Goal: Information Seeking & Learning: Learn about a topic

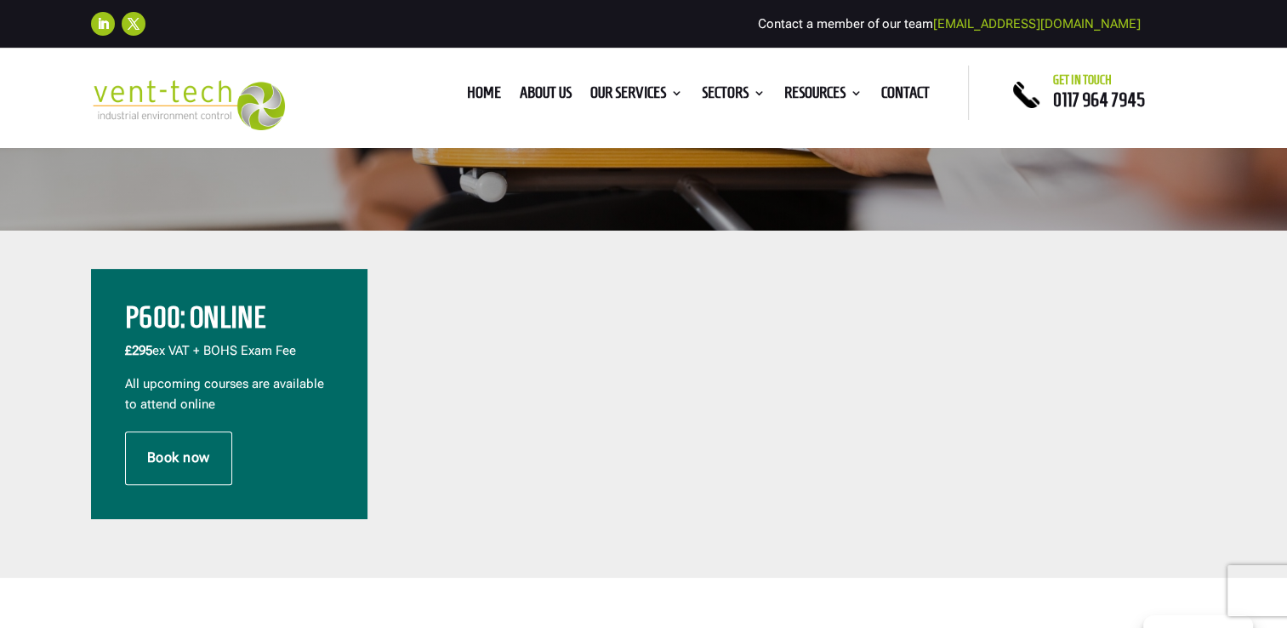
scroll to position [510, 0]
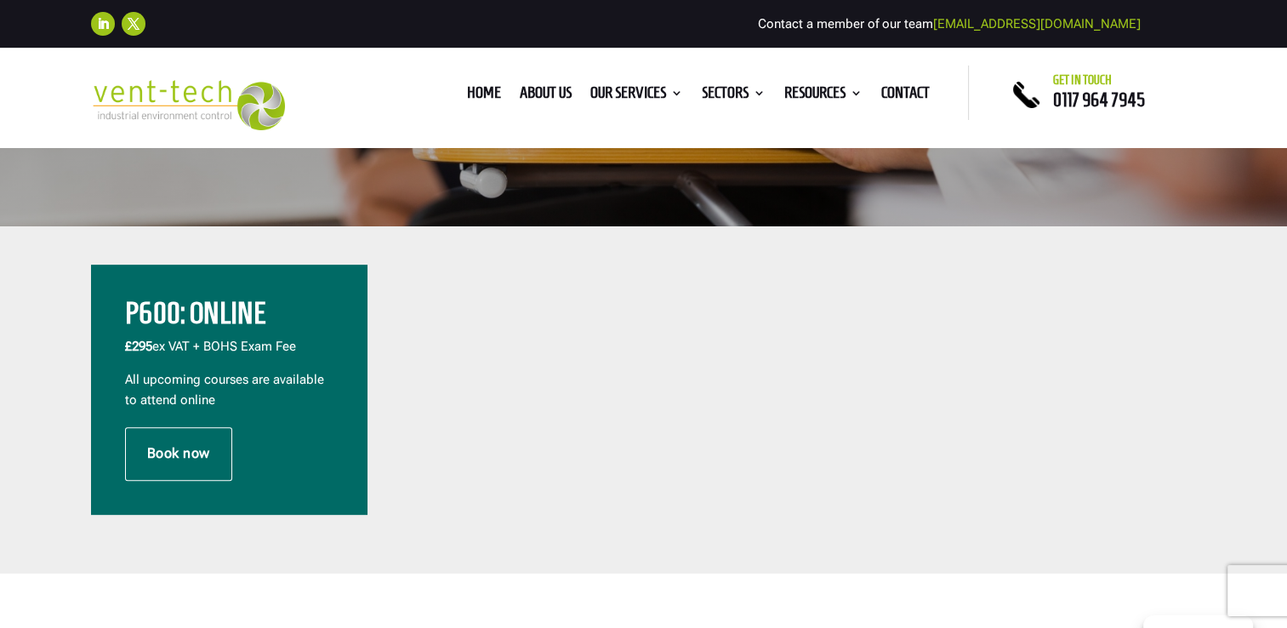
click at [213, 308] on h2 "P600: Online" at bounding box center [229, 318] width 208 height 38
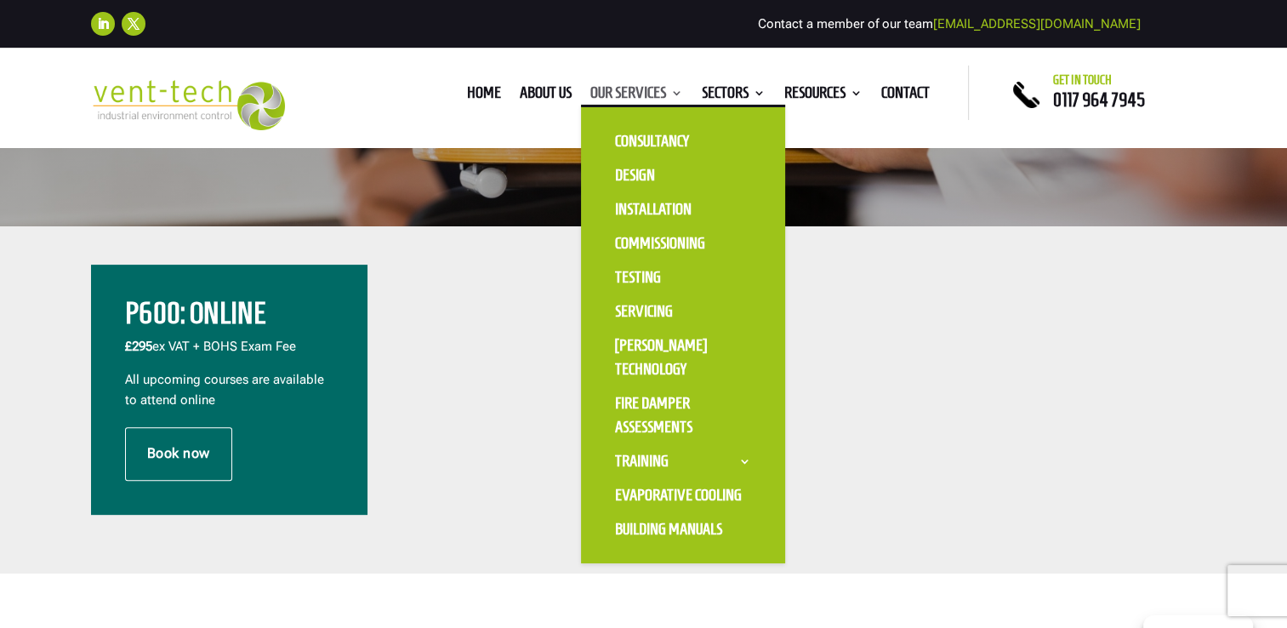
click at [615, 100] on link "Our Services" at bounding box center [636, 96] width 93 height 19
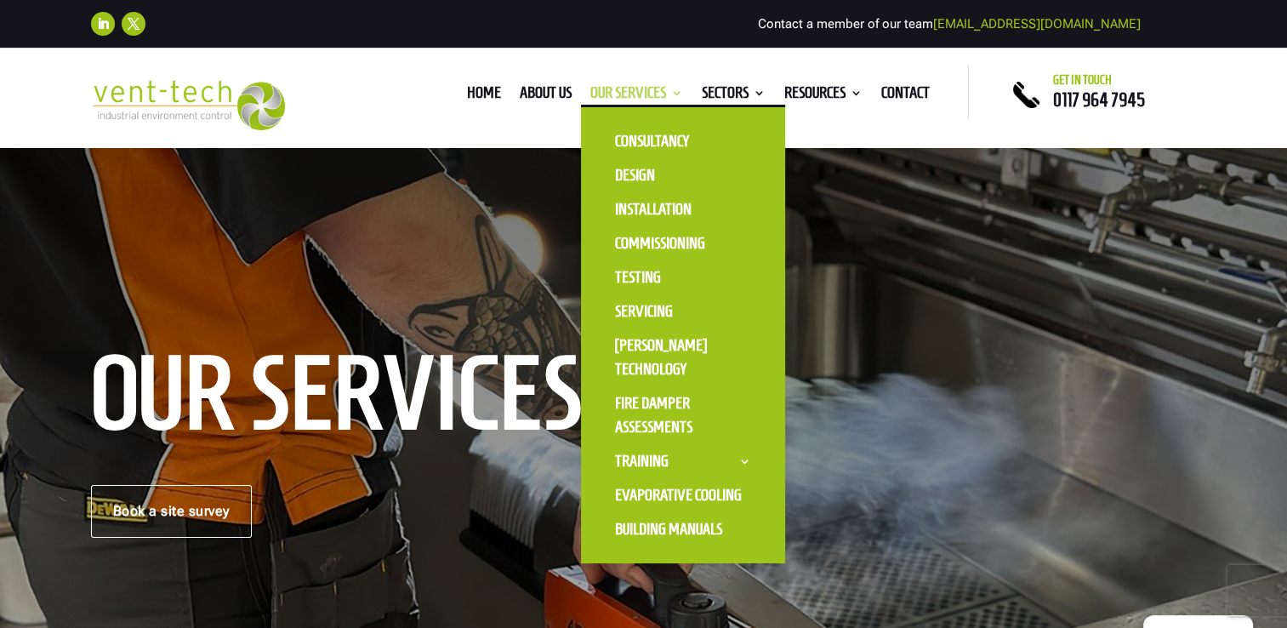
click at [606, 94] on link "Our Services" at bounding box center [636, 96] width 93 height 19
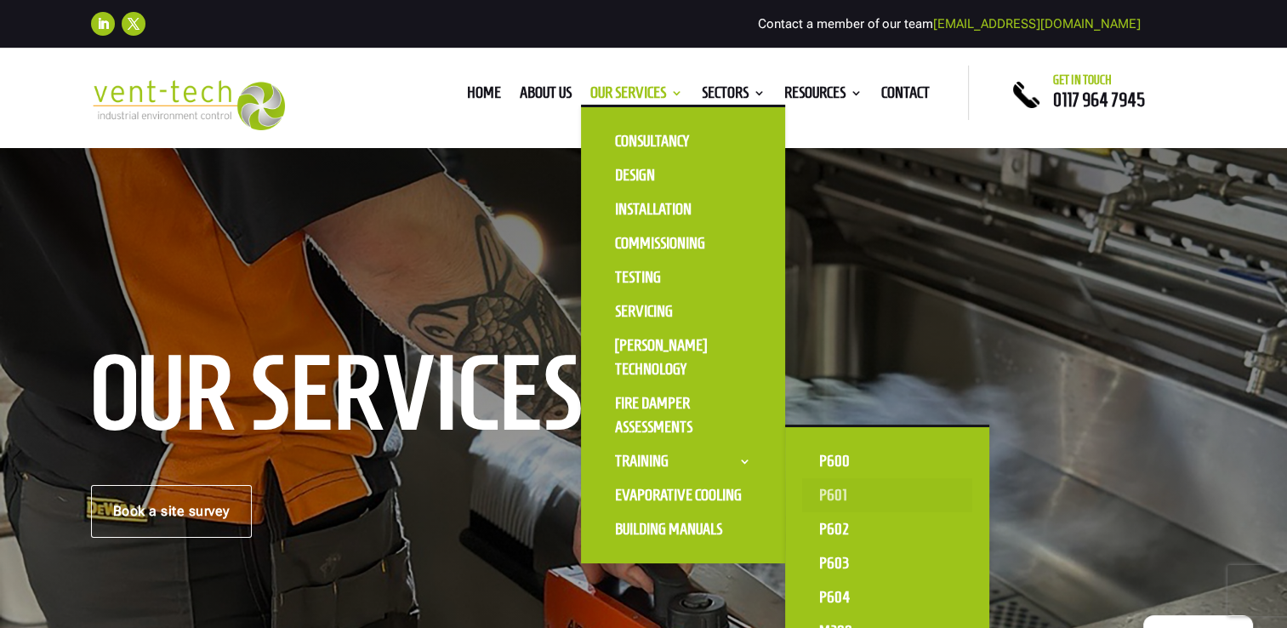
click at [834, 487] on link "P601" at bounding box center [887, 495] width 170 height 34
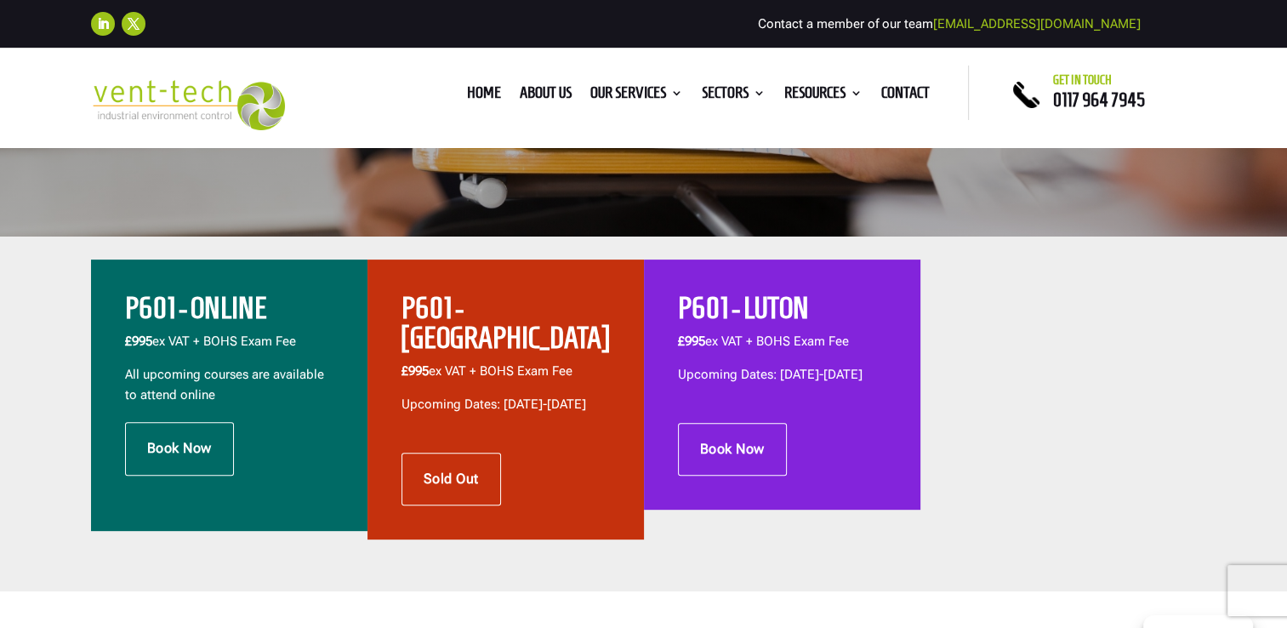
scroll to position [510, 0]
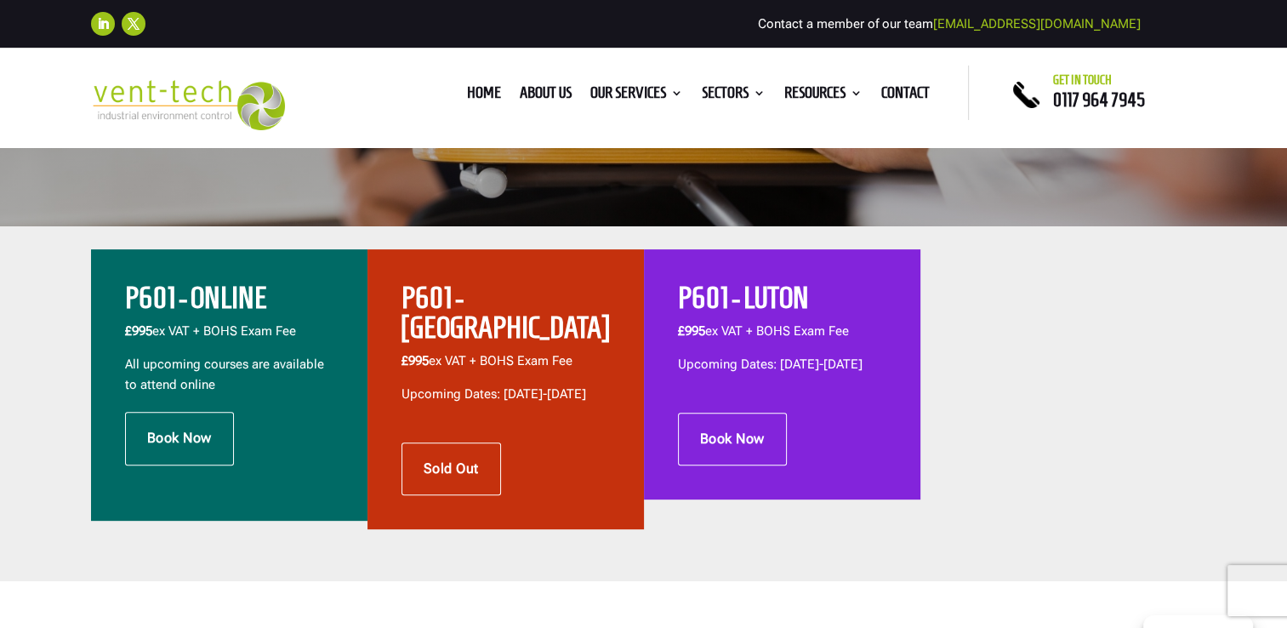
click at [225, 293] on h2 "P601 - ONLINE" at bounding box center [229, 302] width 208 height 38
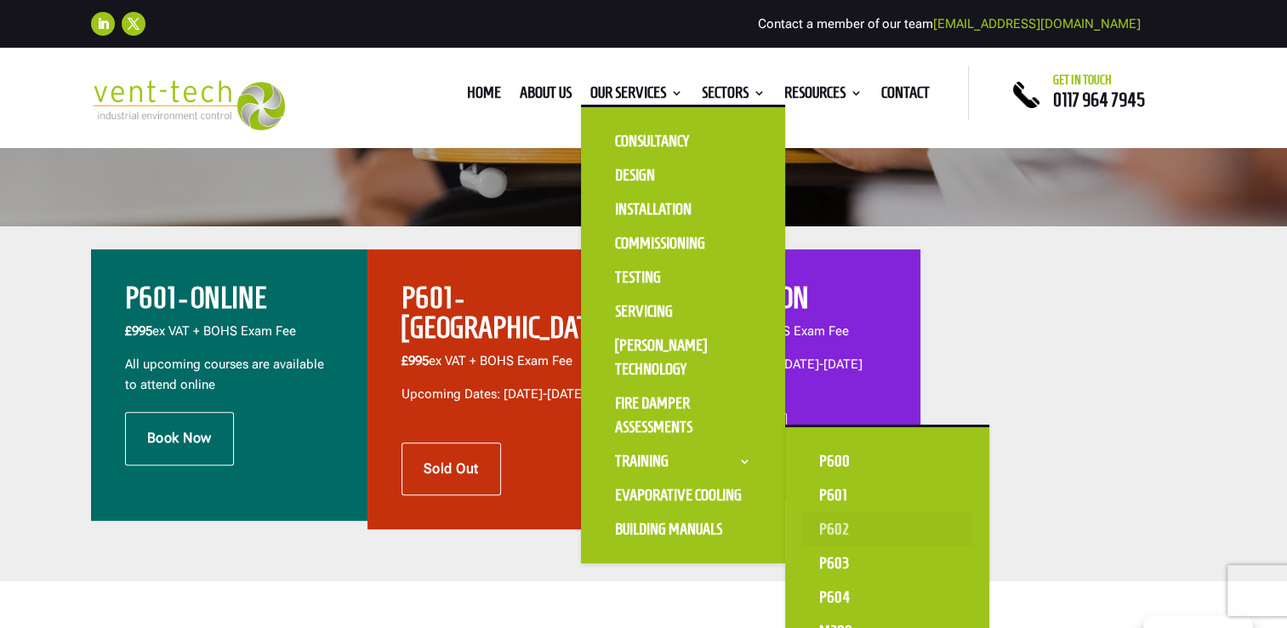
click at [832, 532] on link "P602" at bounding box center [887, 529] width 170 height 34
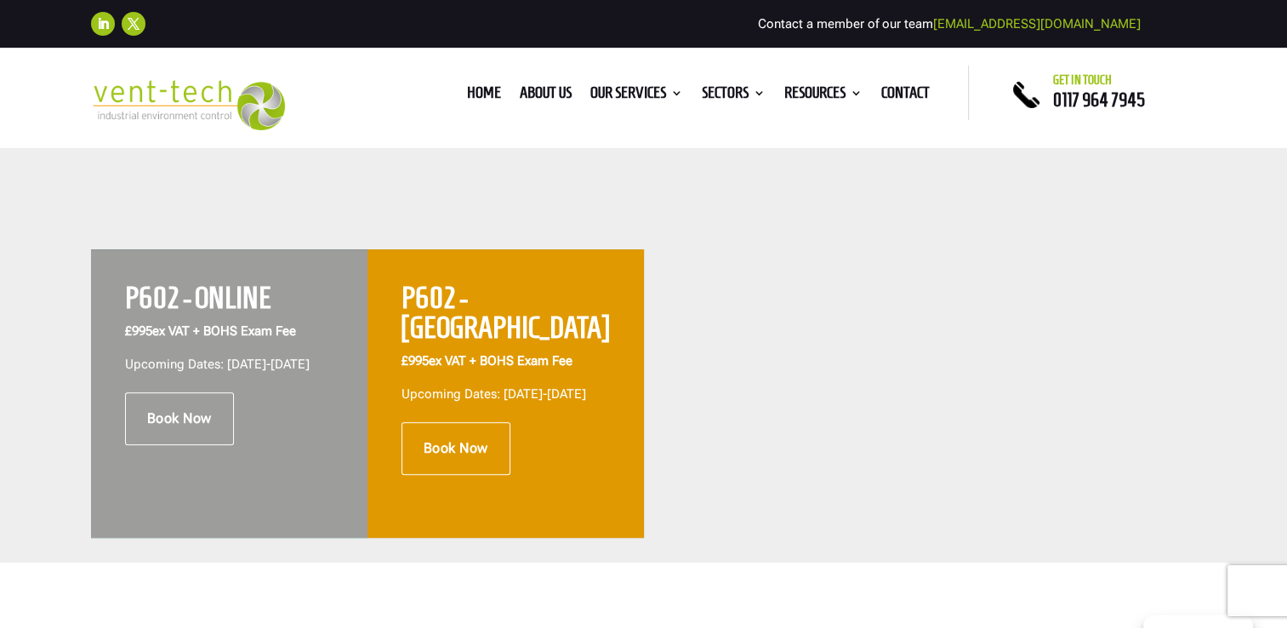
scroll to position [680, 0]
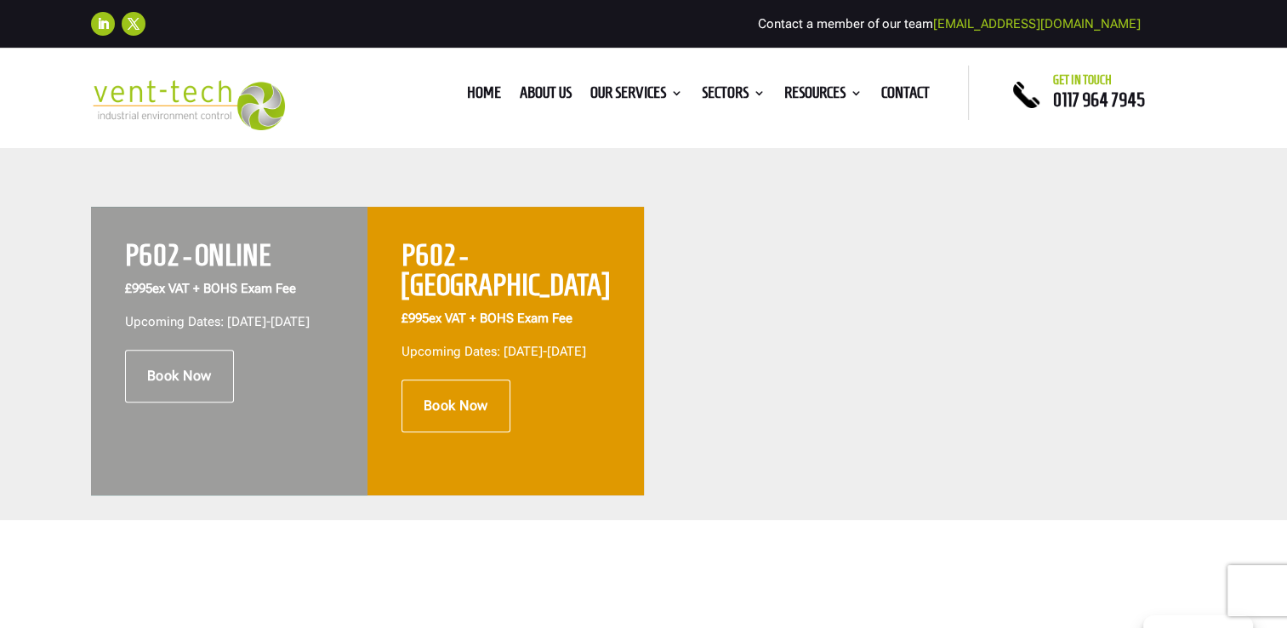
click at [200, 246] on h2 "P602 - ONLINE" at bounding box center [229, 260] width 208 height 38
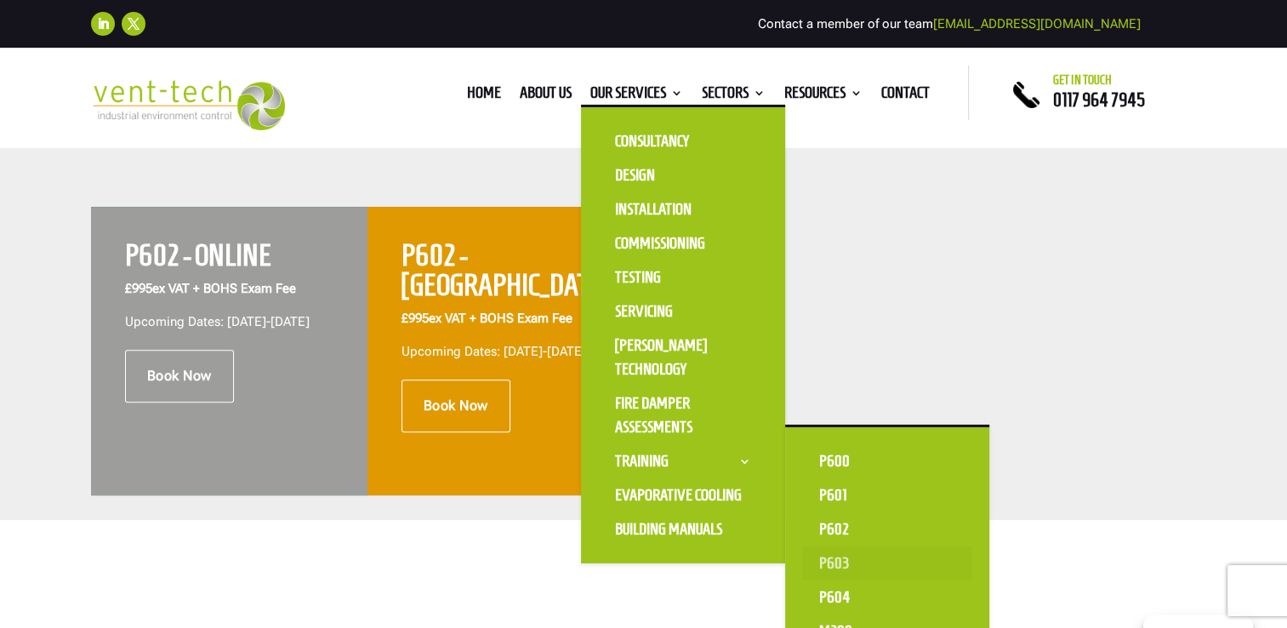
click at [828, 560] on link "P603" at bounding box center [887, 563] width 170 height 34
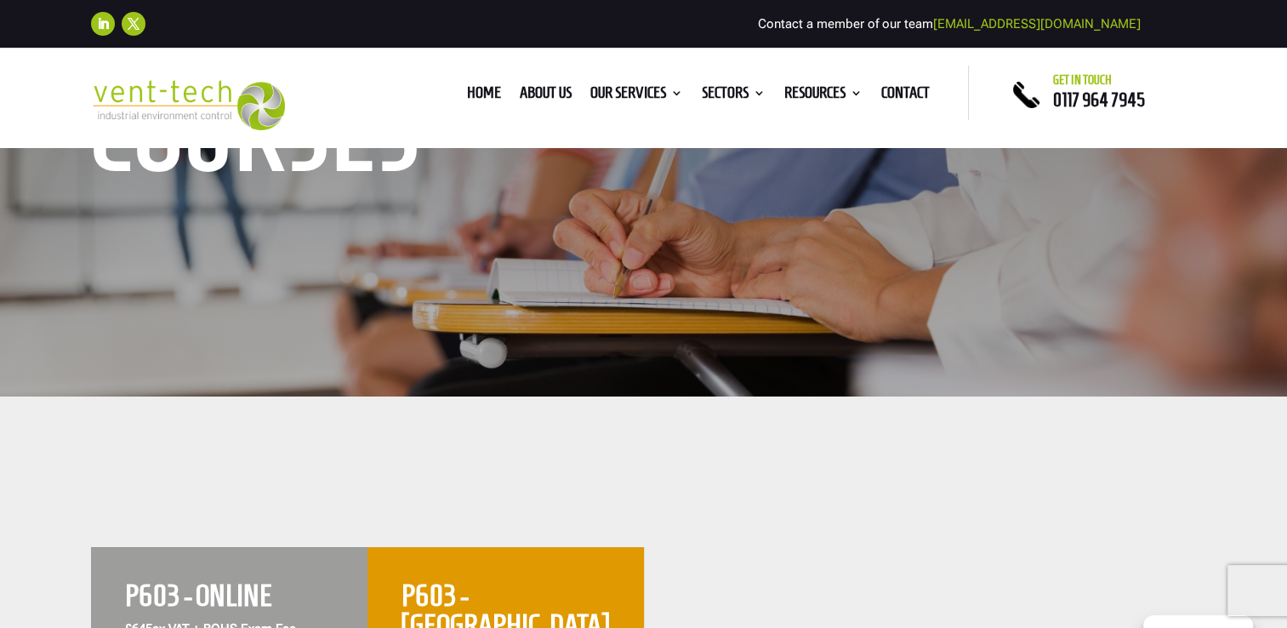
scroll to position [595, 0]
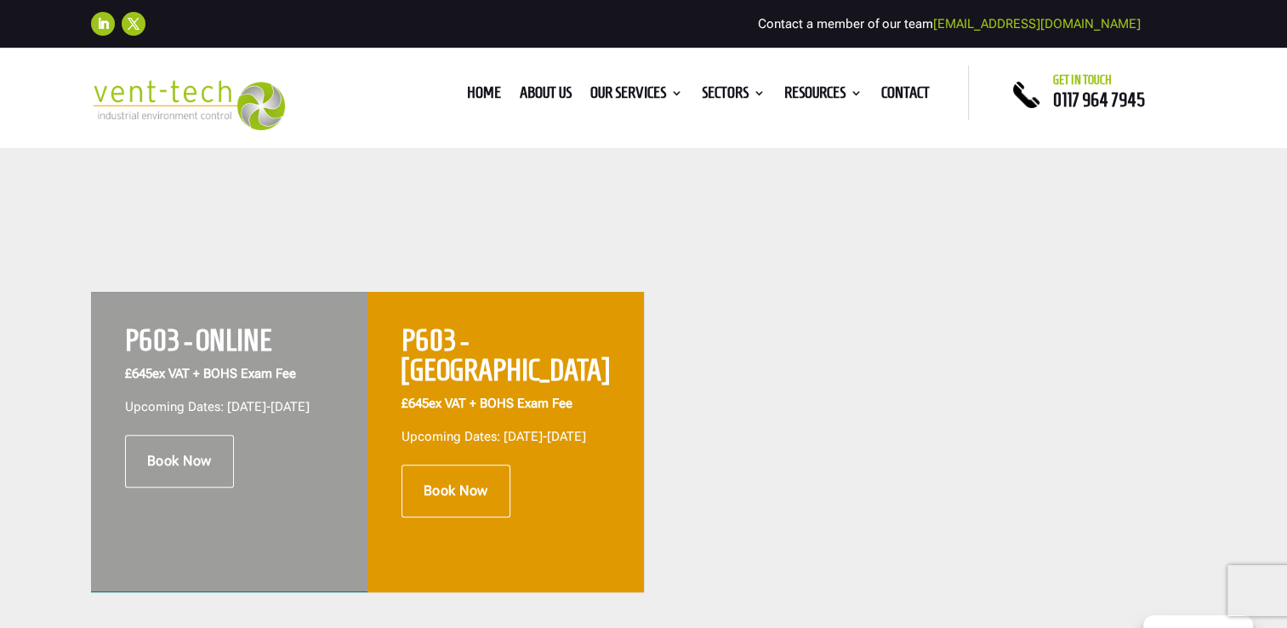
click at [218, 342] on h2 "P603 - ONLINE" at bounding box center [229, 345] width 208 height 38
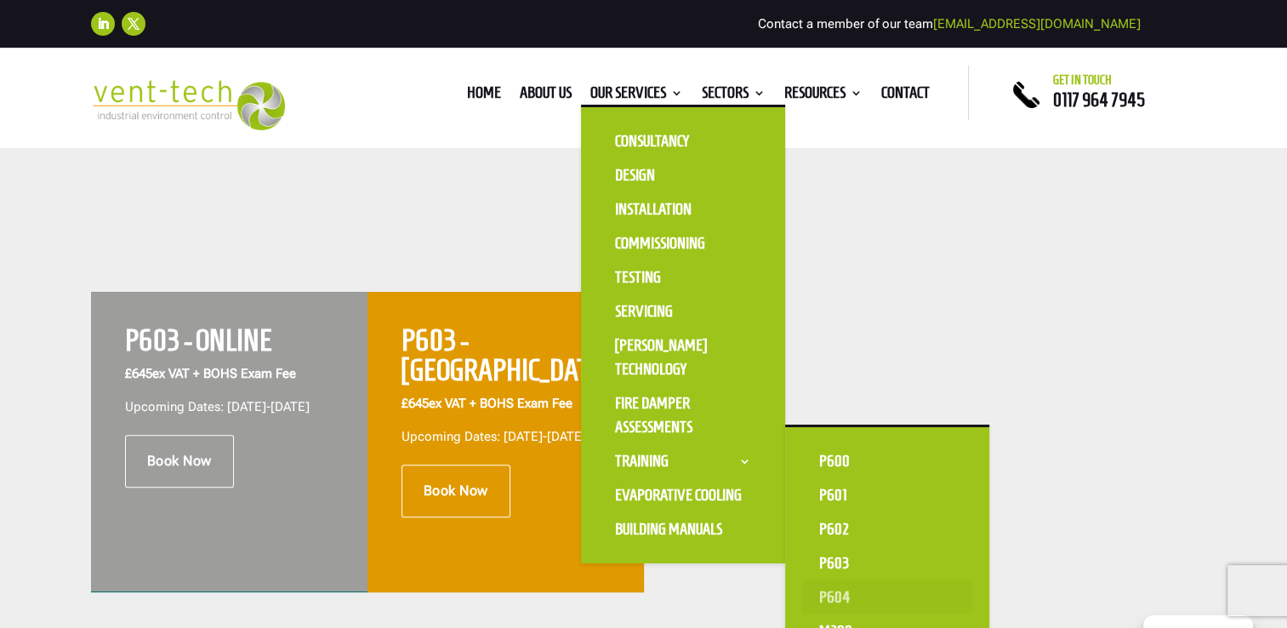
click at [828, 597] on link "P604" at bounding box center [887, 597] width 170 height 34
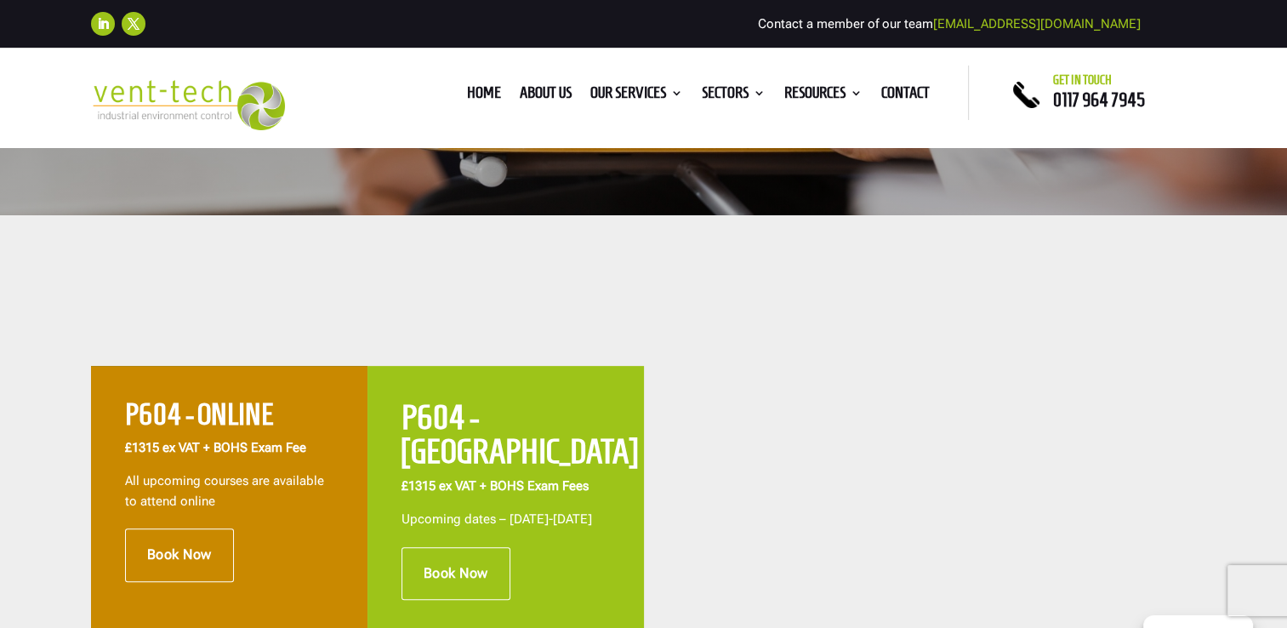
scroll to position [595, 0]
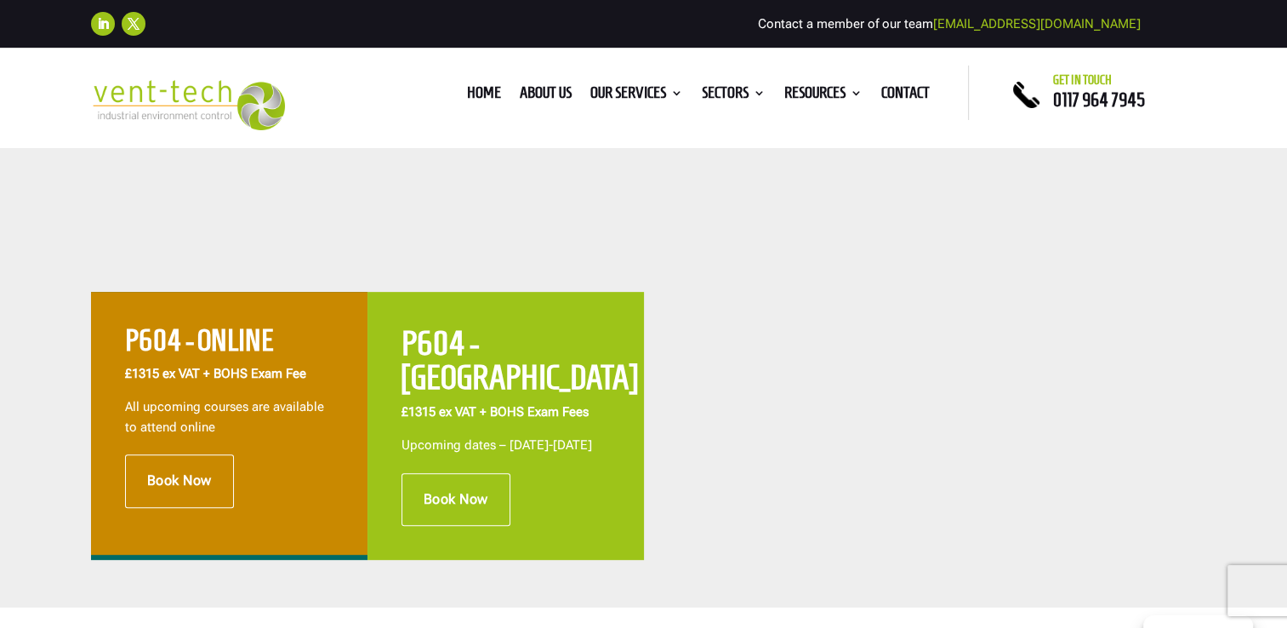
click at [187, 342] on h2 "P604 - ONLINE" at bounding box center [229, 345] width 208 height 38
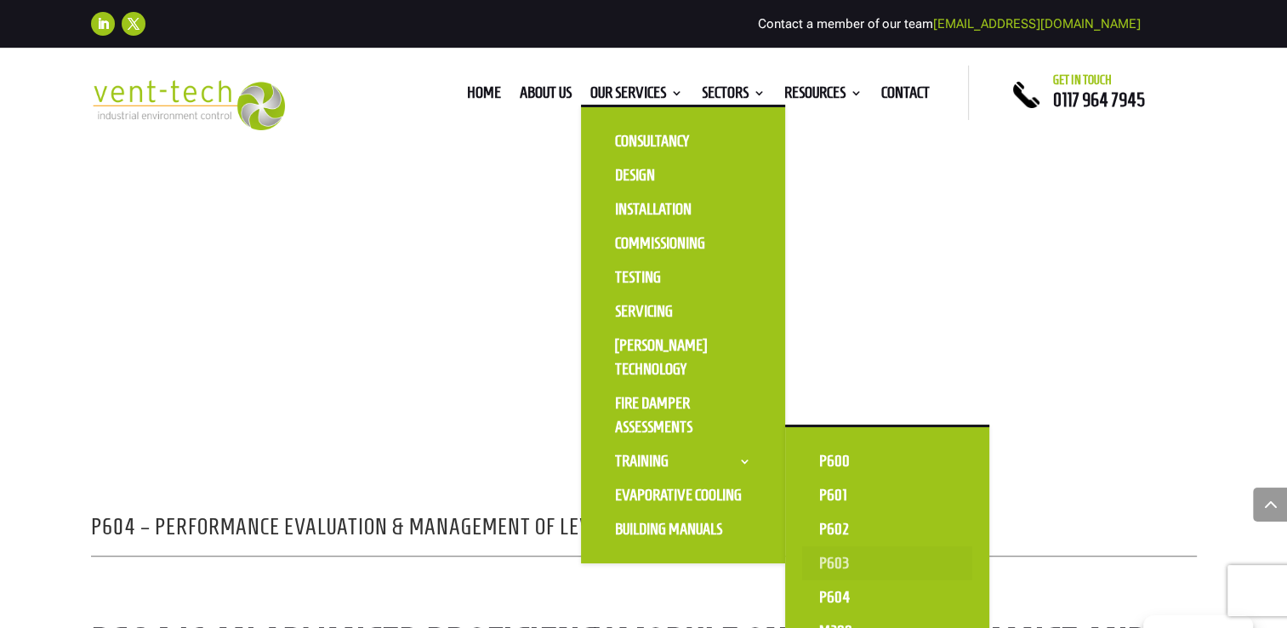
scroll to position [1106, 0]
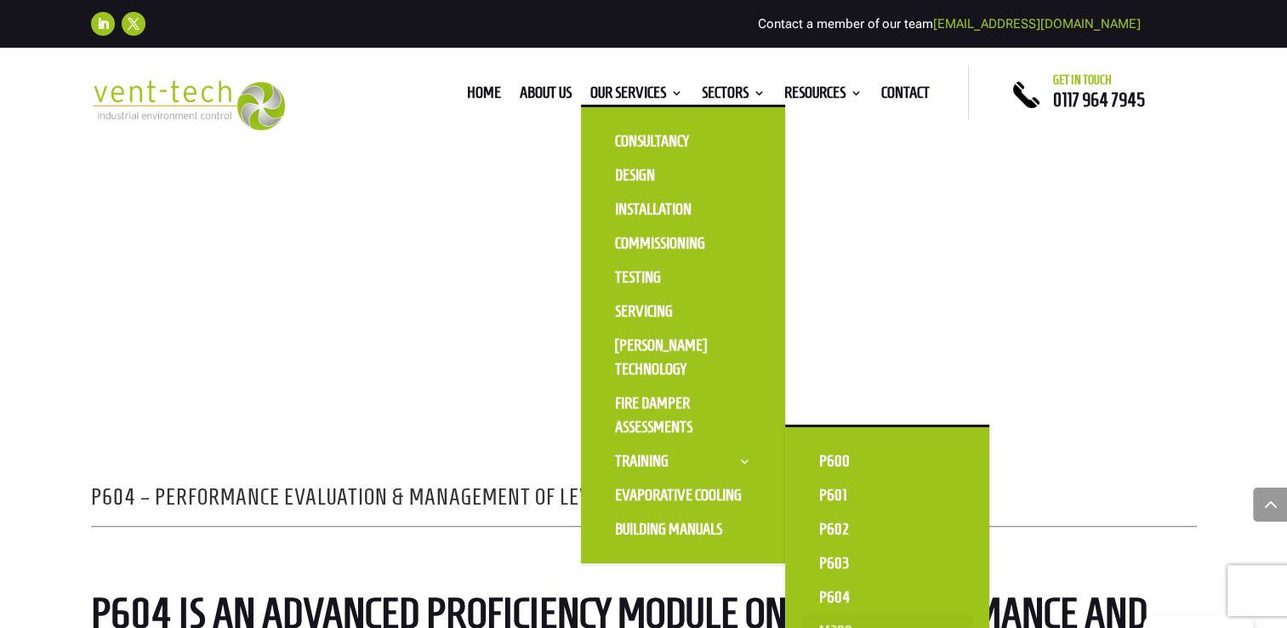
click at [828, 622] on link "M200" at bounding box center [887, 631] width 170 height 34
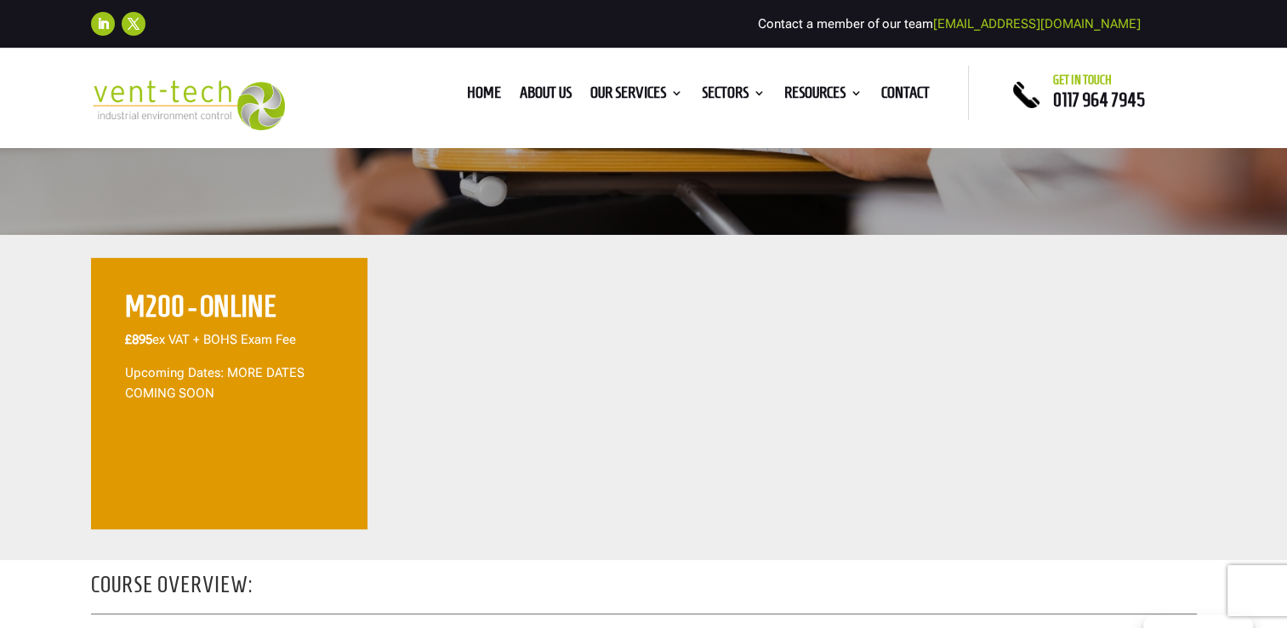
scroll to position [510, 0]
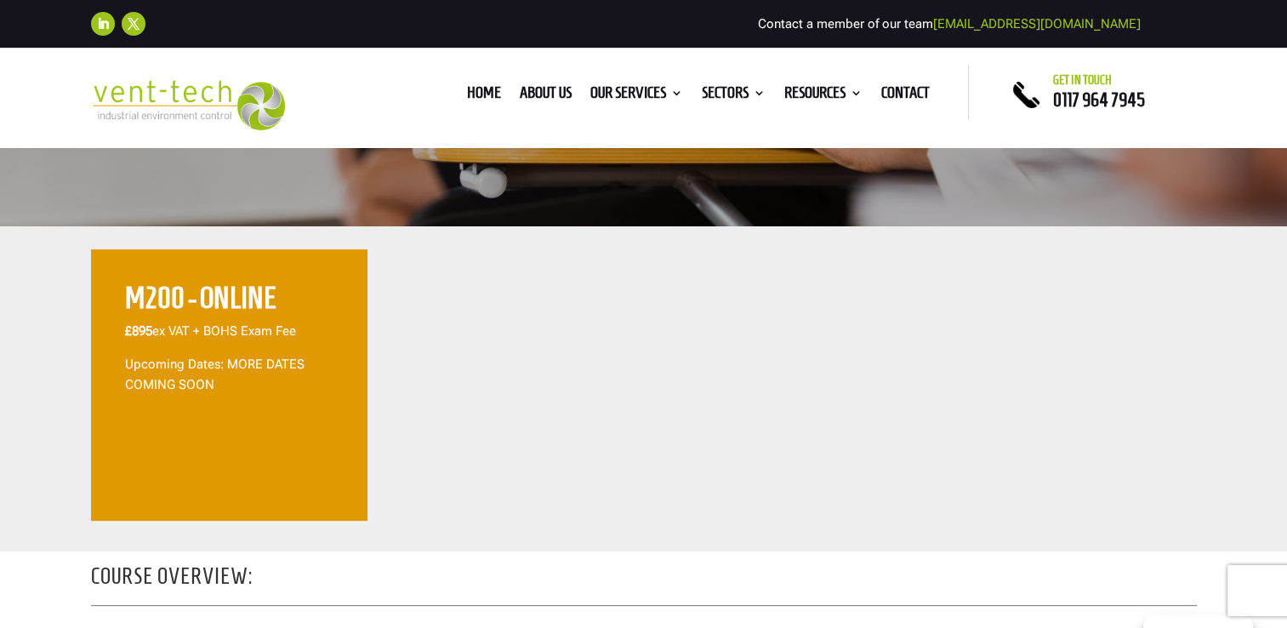
click at [158, 297] on h2 "M200 - ONLINE" at bounding box center [229, 302] width 208 height 38
drag, startPoint x: 187, startPoint y: 417, endPoint x: 211, endPoint y: 345, distance: 75.3
click at [189, 413] on div "M200 - ONLINE £895 ex VAT + BOHS Exam Fee Upcoming Dates: MORE DATES COMING SOON" at bounding box center [229, 384] width 276 height 271
click at [217, 308] on h2 "M200 - ONLINE" at bounding box center [229, 302] width 208 height 38
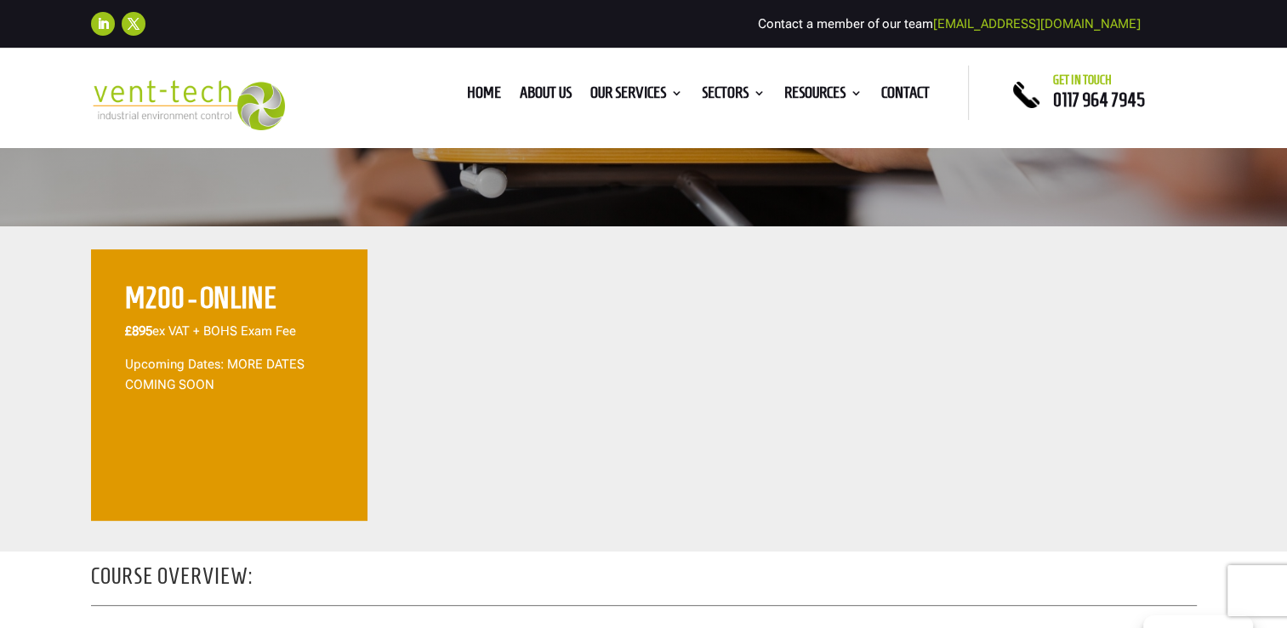
click at [136, 295] on h2 "M200 - ONLINE" at bounding box center [229, 302] width 208 height 38
drag, startPoint x: 201, startPoint y: 294, endPoint x: 209, endPoint y: 302, distance: 11.4
click at [202, 295] on h2 "M200 - ONLINE" at bounding box center [229, 302] width 208 height 38
click at [210, 302] on h2 "M200 - ONLINE" at bounding box center [229, 302] width 208 height 38
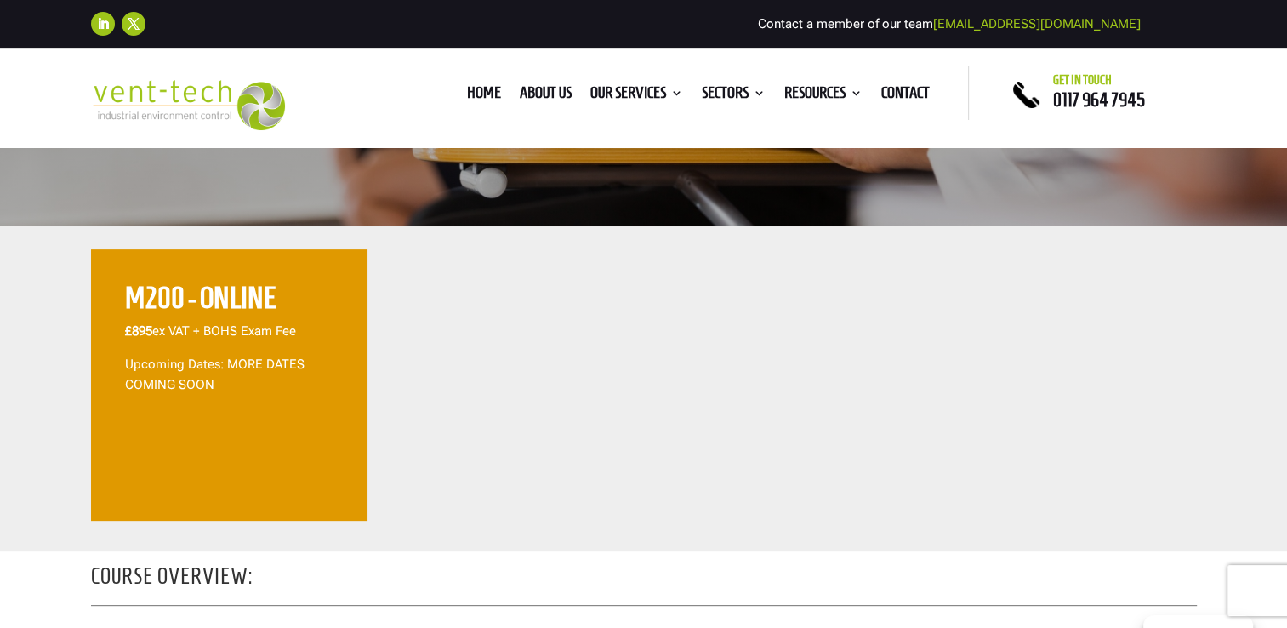
click at [221, 398] on div "M200 - ONLINE £895 ex VAT + BOHS Exam Fee Upcoming Dates: MORE DATES COMING SOON" at bounding box center [229, 347] width 208 height 128
click at [236, 295] on h2 "M200 - ONLINE" at bounding box center [229, 302] width 208 height 38
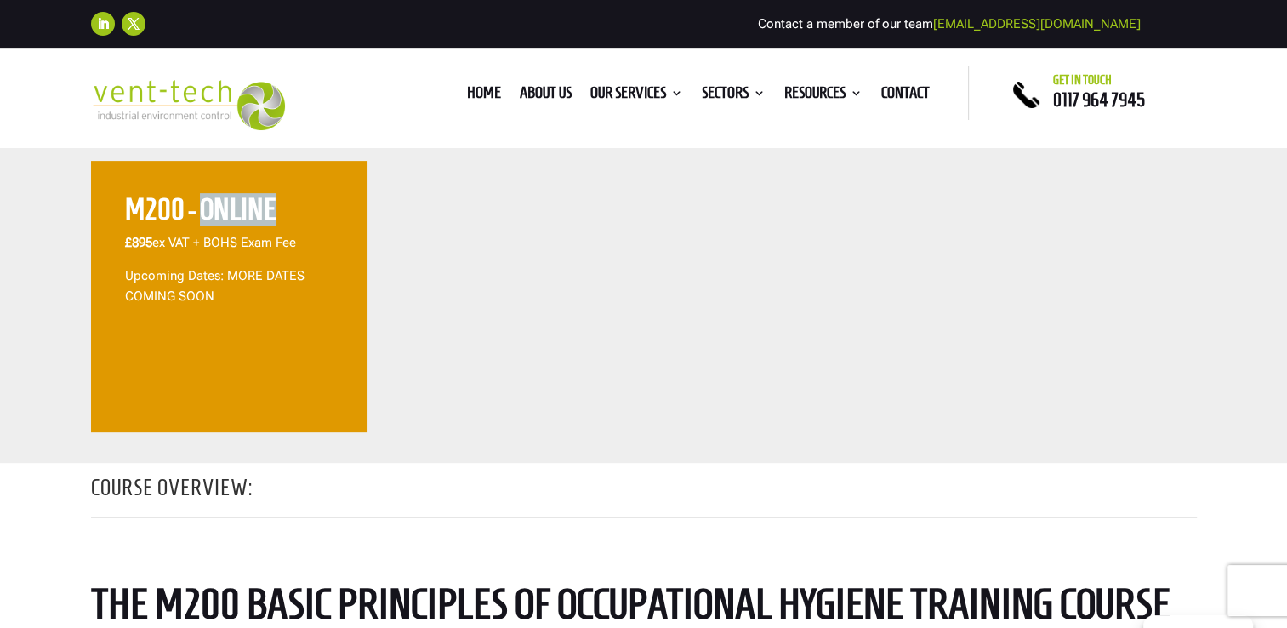
scroll to position [425, 0]
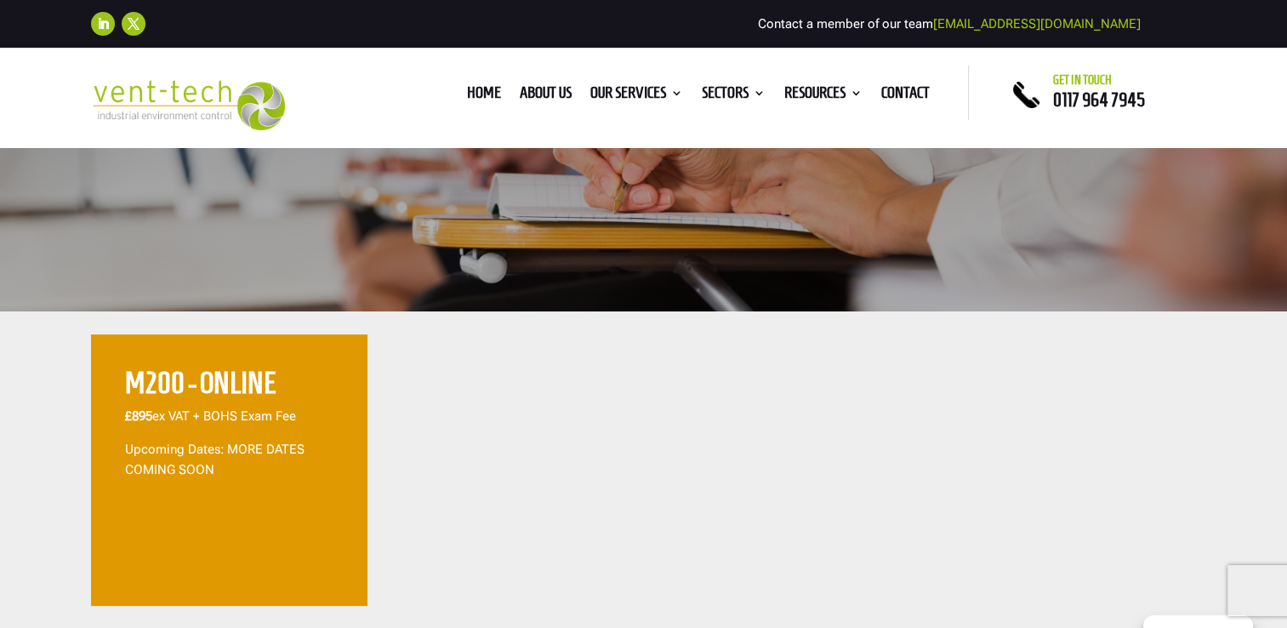
drag, startPoint x: 191, startPoint y: 392, endPoint x: 187, endPoint y: 406, distance: 14.0
click at [191, 395] on h2 "M200 - ONLINE" at bounding box center [229, 387] width 208 height 38
drag, startPoint x: 133, startPoint y: 379, endPoint x: 269, endPoint y: 382, distance: 136.1
click at [269, 382] on h2 "M200 - ONLINE" at bounding box center [229, 387] width 208 height 38
click at [200, 451] on p "Upcoming Dates: MORE DATES COMING SOON" at bounding box center [229, 460] width 208 height 41
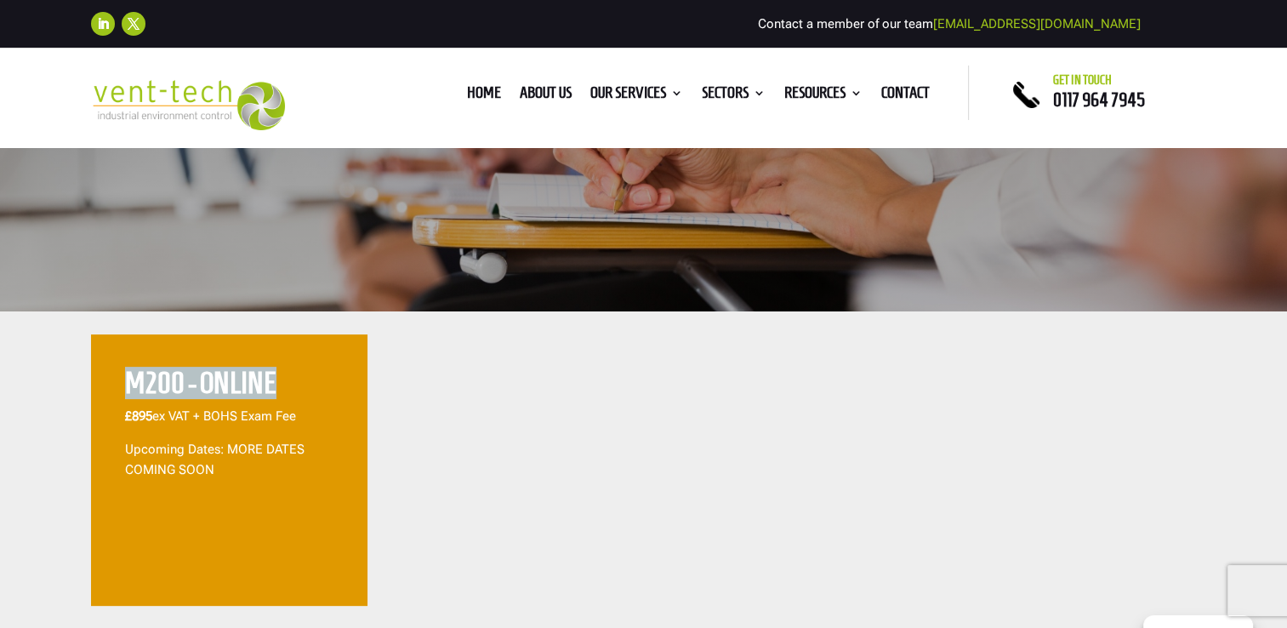
drag, startPoint x: 128, startPoint y: 381, endPoint x: 299, endPoint y: 371, distance: 172.1
click at [299, 371] on h2 "M200 - ONLINE" at bounding box center [229, 387] width 208 height 38
drag, startPoint x: 299, startPoint y: 371, endPoint x: 259, endPoint y: 380, distance: 41.9
copy h2 "M200 - ONLINE"
